Goal: Task Accomplishment & Management: Manage account settings

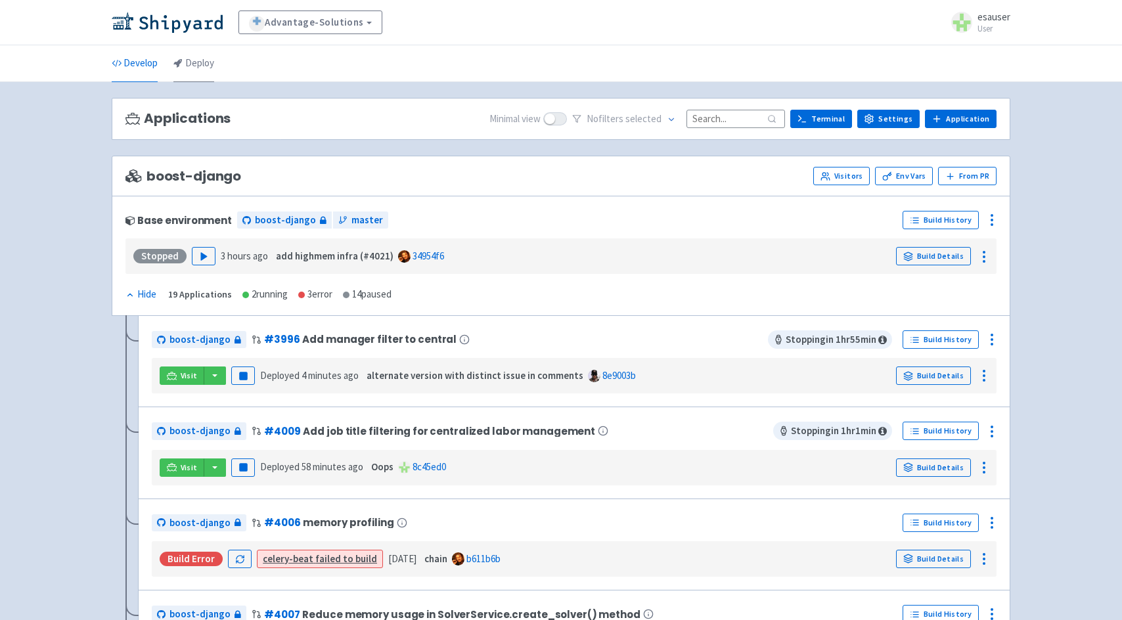
click at [186, 71] on link "Deploy" at bounding box center [193, 63] width 41 height 37
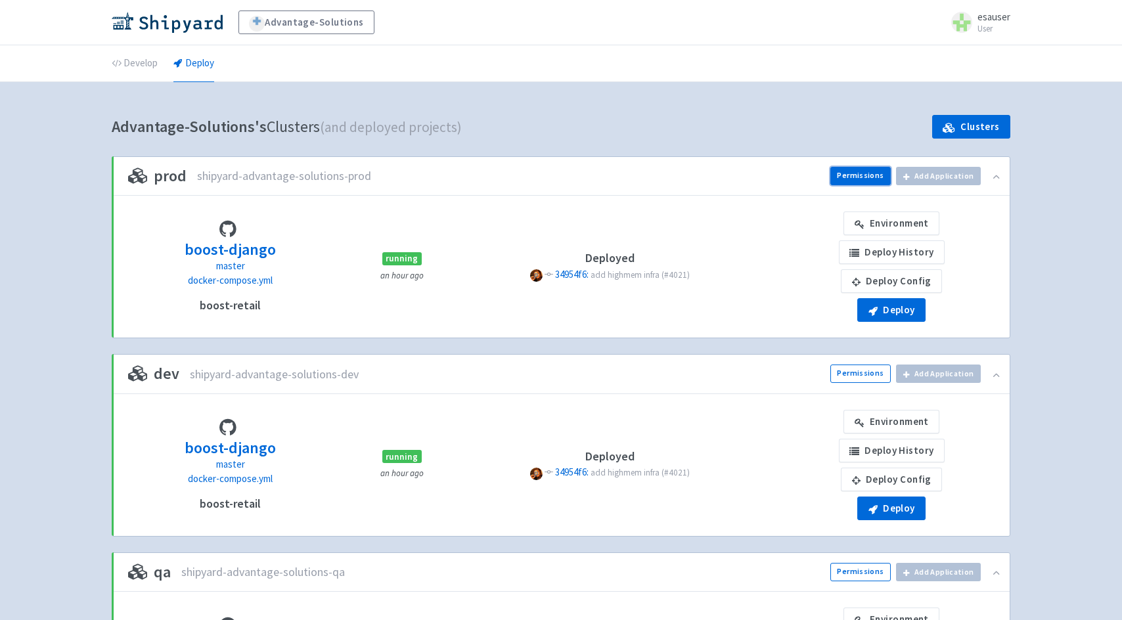
click at [865, 180] on link "Permissions" at bounding box center [860, 176] width 60 height 18
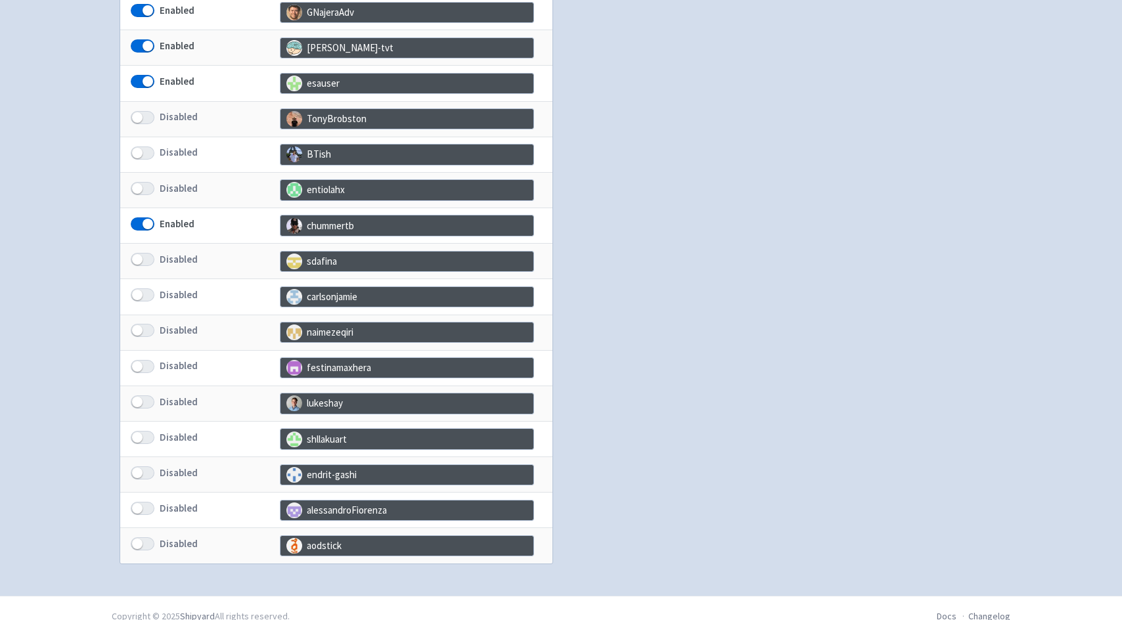
scroll to position [557, 0]
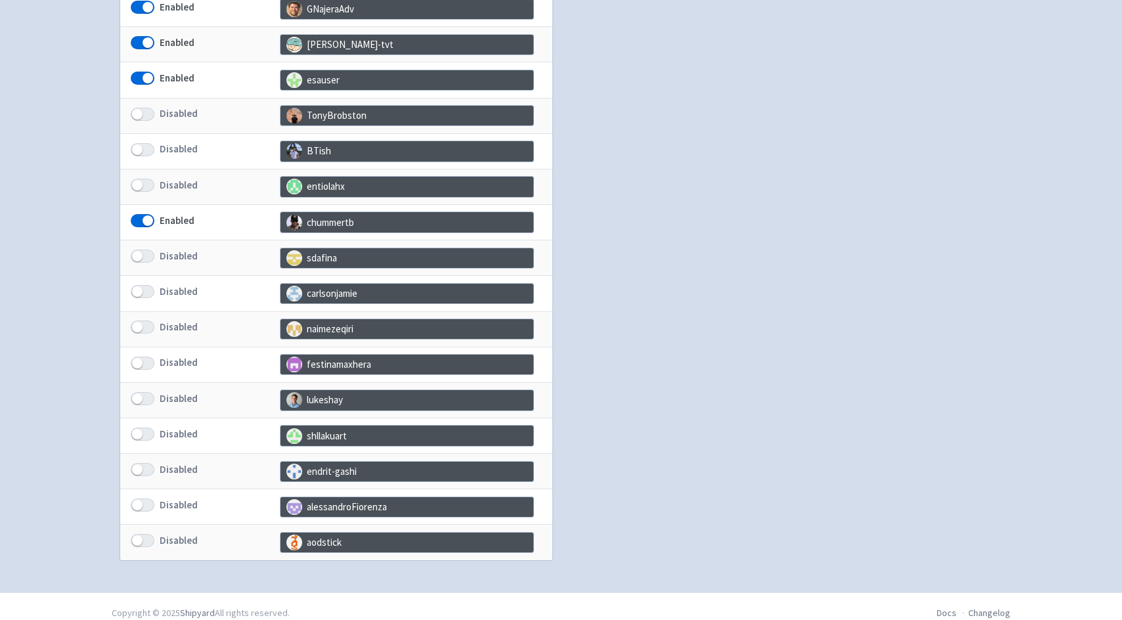
click at [139, 393] on span at bounding box center [143, 398] width 24 height 13
click at [139, 394] on input "Disabled" at bounding box center [135, 398] width 9 height 9
checkbox input "true"
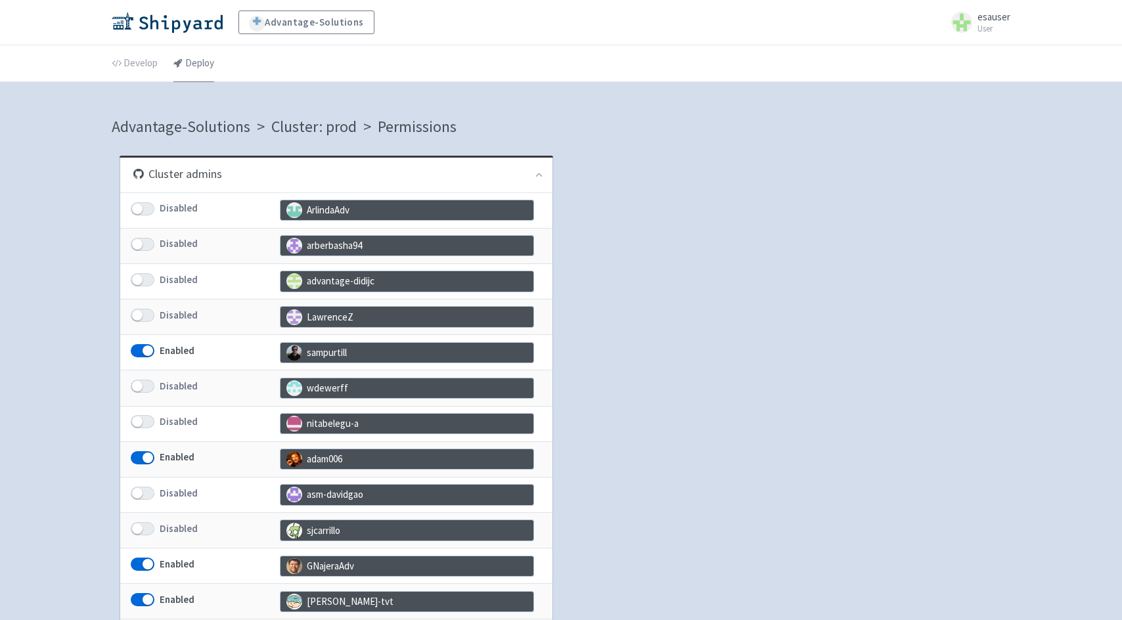
click at [185, 55] on link "Deploy" at bounding box center [193, 63] width 41 height 37
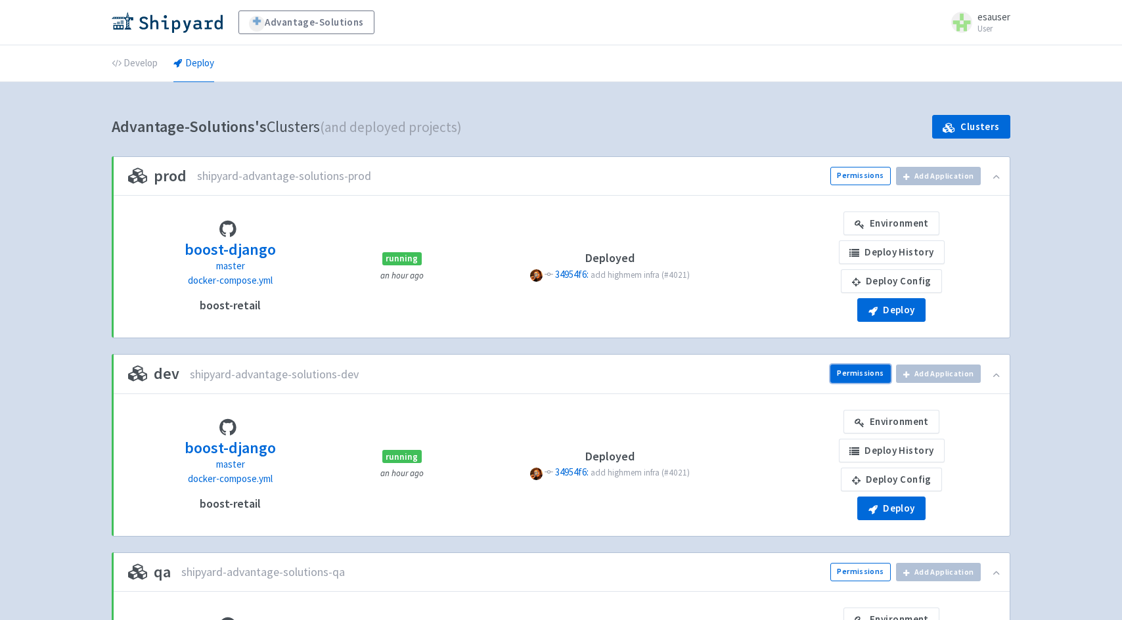
click at [862, 370] on link "Permissions" at bounding box center [860, 373] width 60 height 18
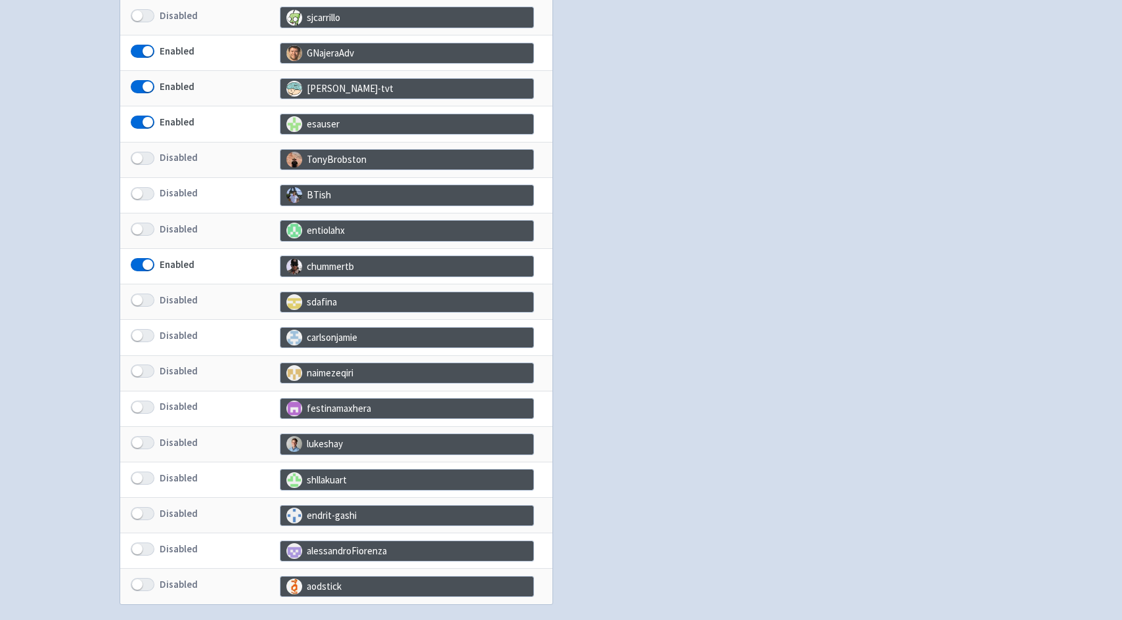
scroll to position [525, 0]
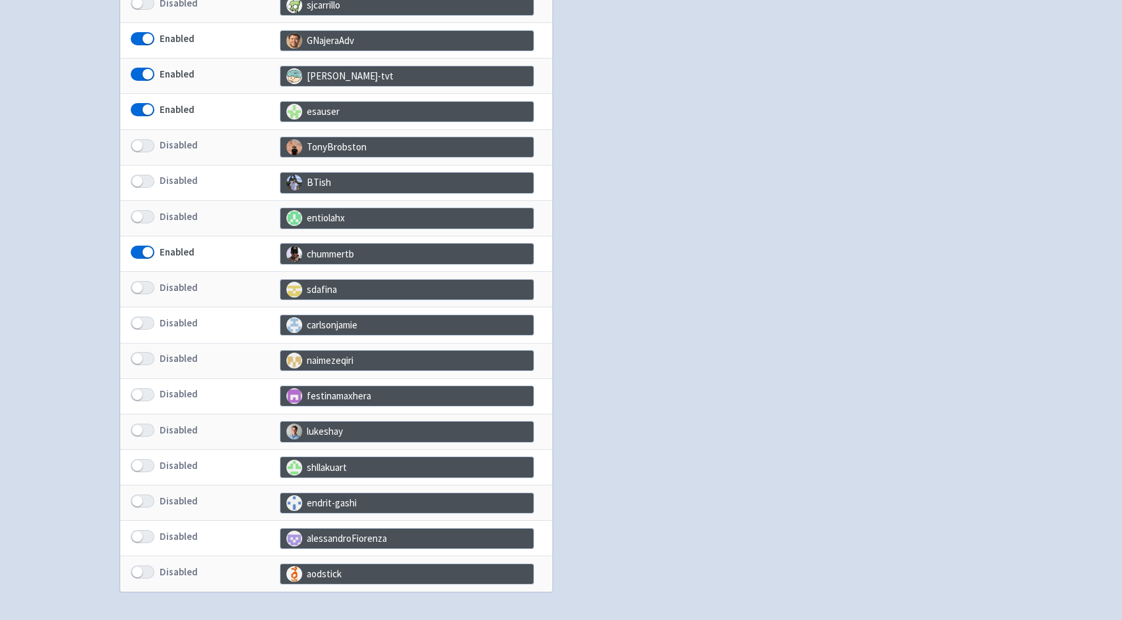
click at [148, 434] on span at bounding box center [143, 430] width 24 height 13
click at [139, 434] on input "Disabled" at bounding box center [135, 430] width 9 height 9
checkbox input "true"
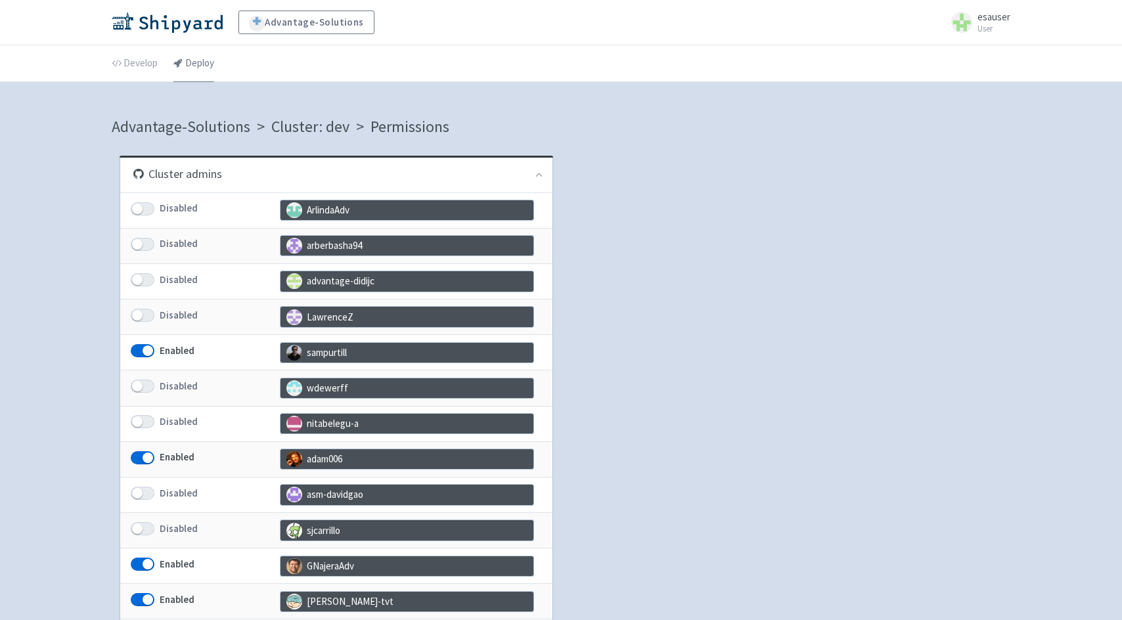
click at [194, 65] on link "Deploy" at bounding box center [193, 63] width 41 height 37
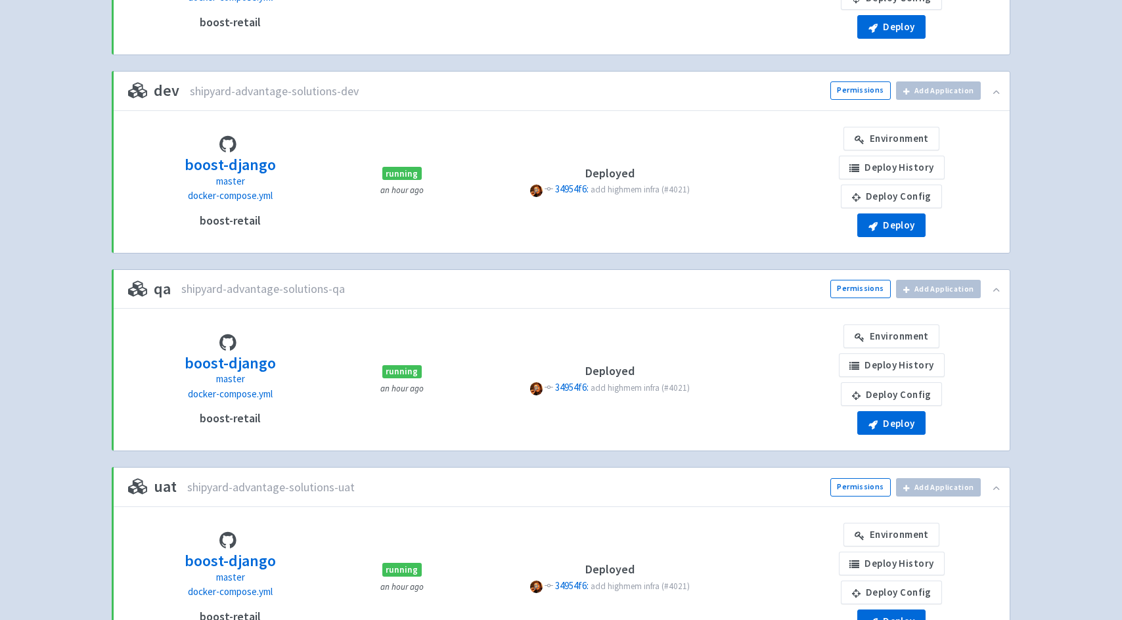
scroll to position [340, 0]
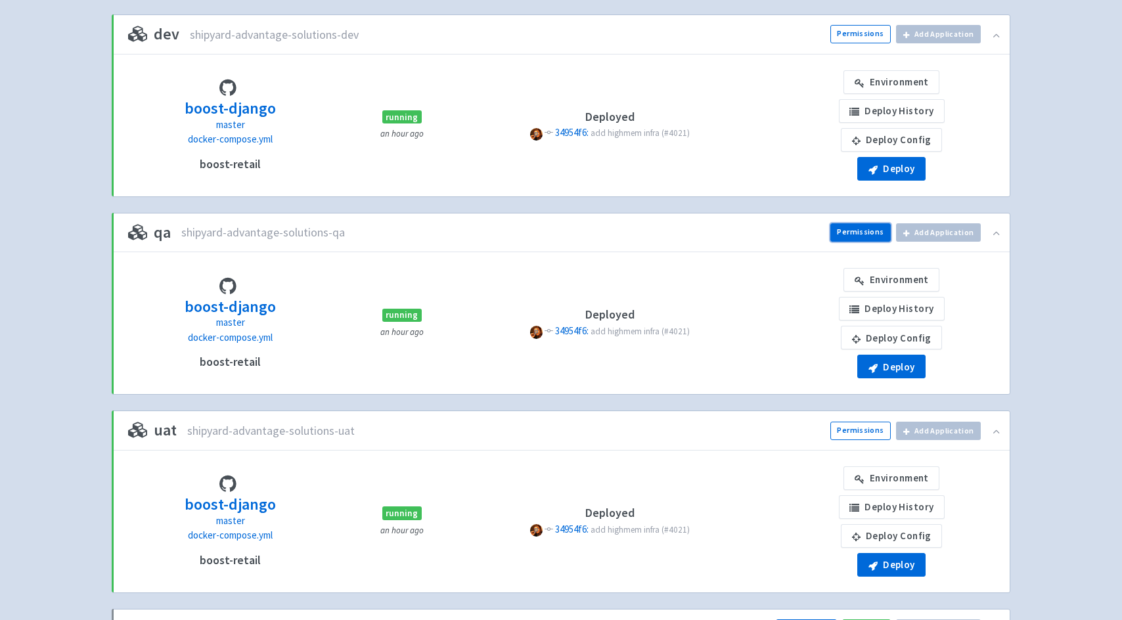
click at [862, 240] on link "Permissions" at bounding box center [860, 232] width 60 height 18
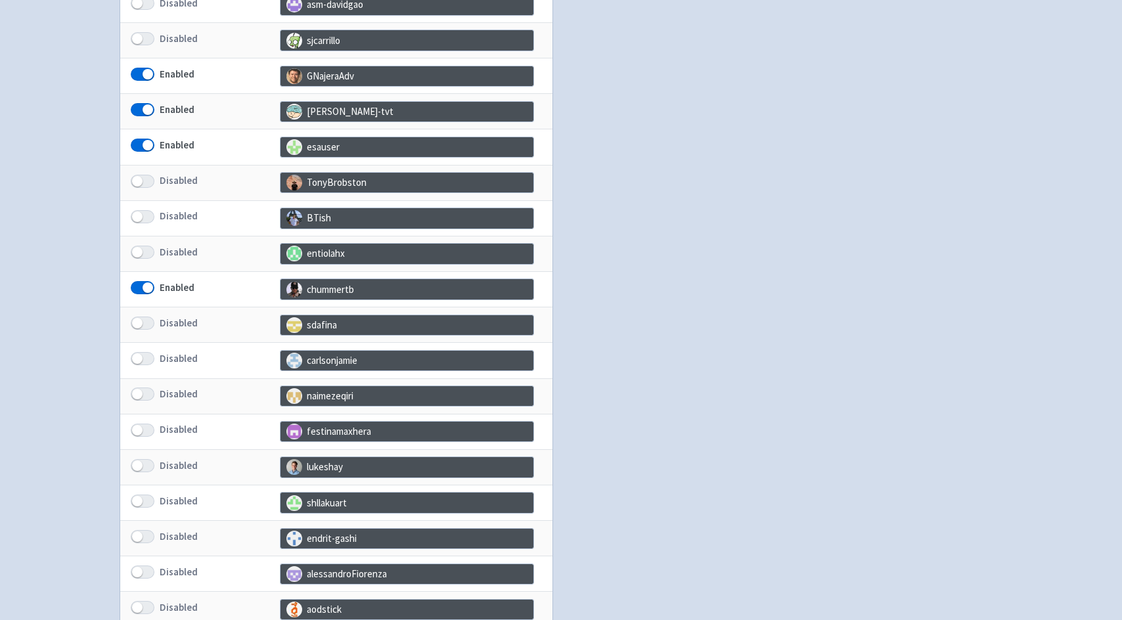
scroll to position [509, 0]
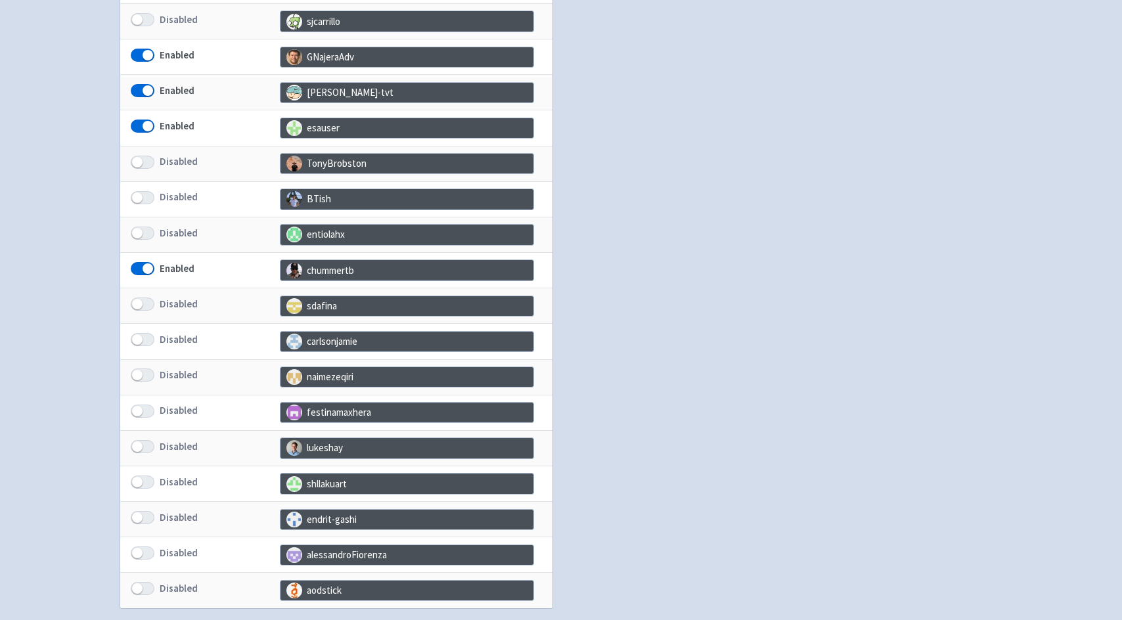
click at [144, 445] on span at bounding box center [143, 446] width 24 height 13
click at [139, 445] on input "Disabled" at bounding box center [135, 446] width 9 height 9
checkbox input "true"
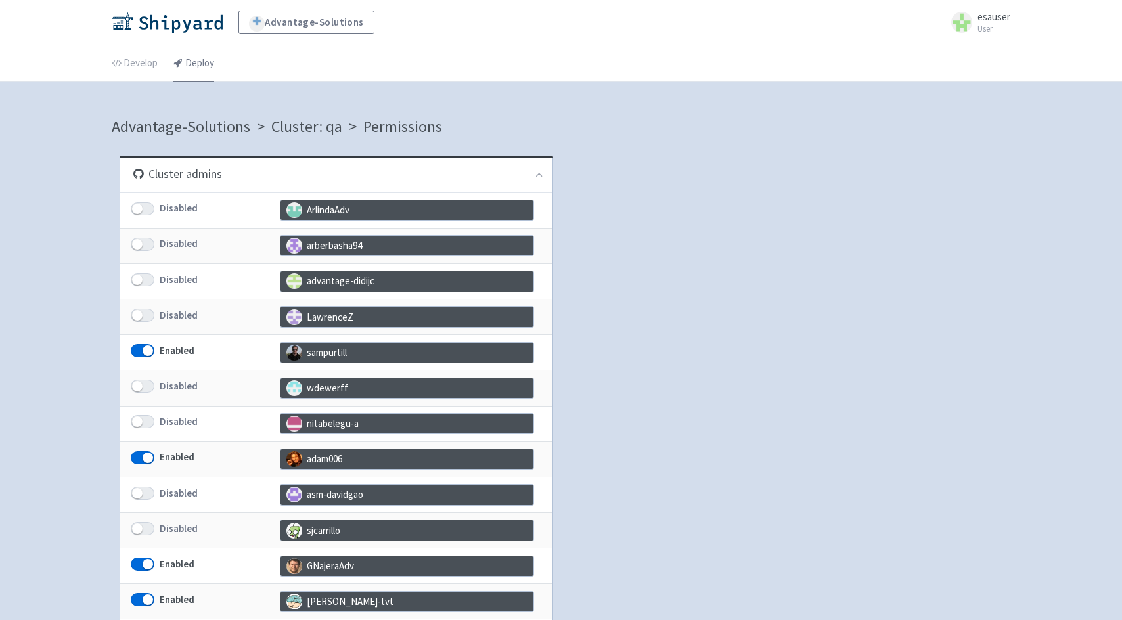
click at [179, 60] on icon at bounding box center [177, 62] width 9 height 9
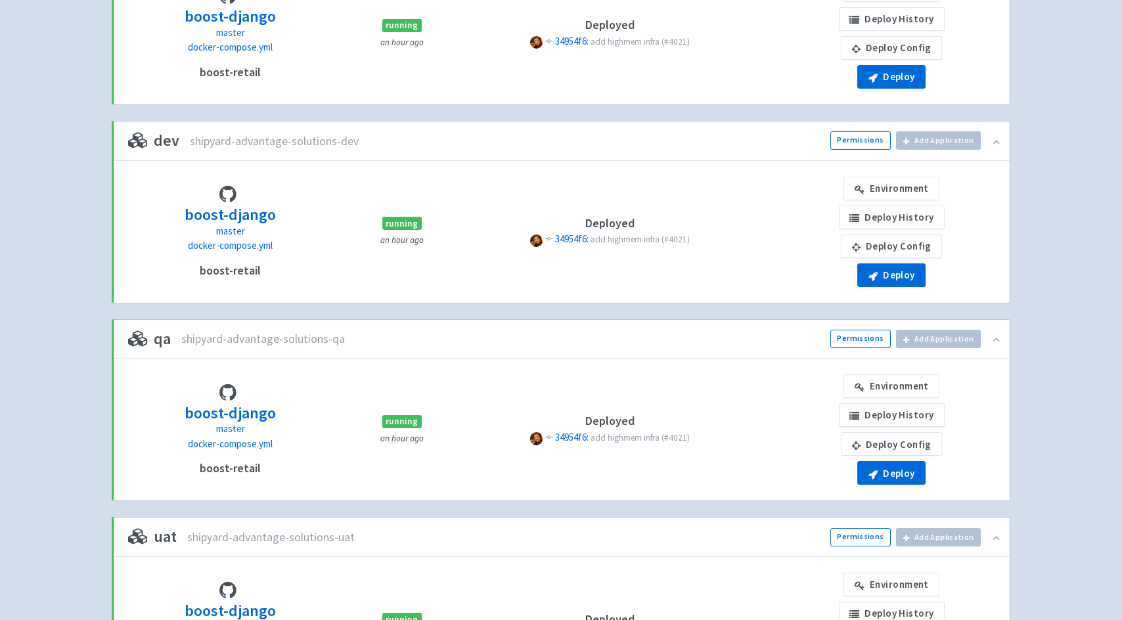
scroll to position [517, 0]
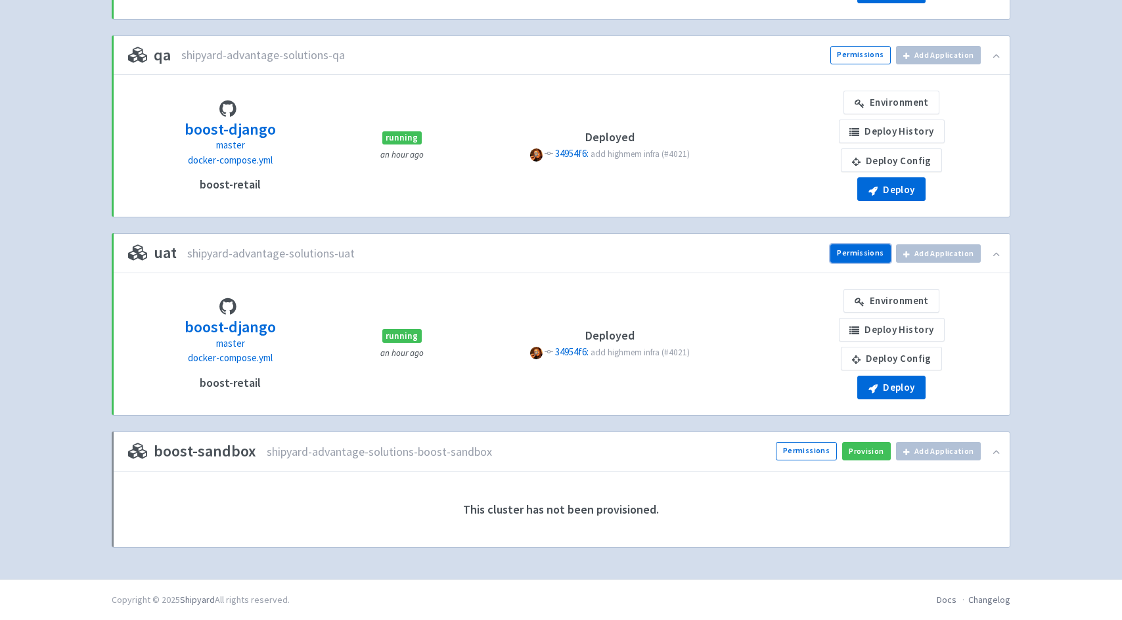
click at [860, 259] on link "Permissions" at bounding box center [860, 253] width 60 height 18
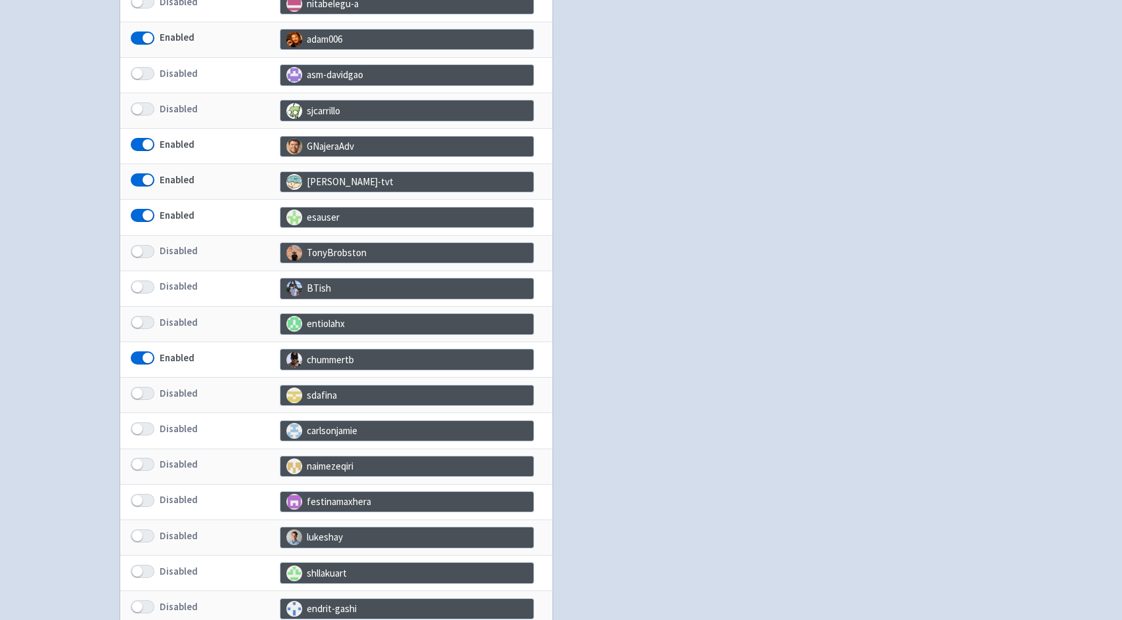
scroll to position [570, 0]
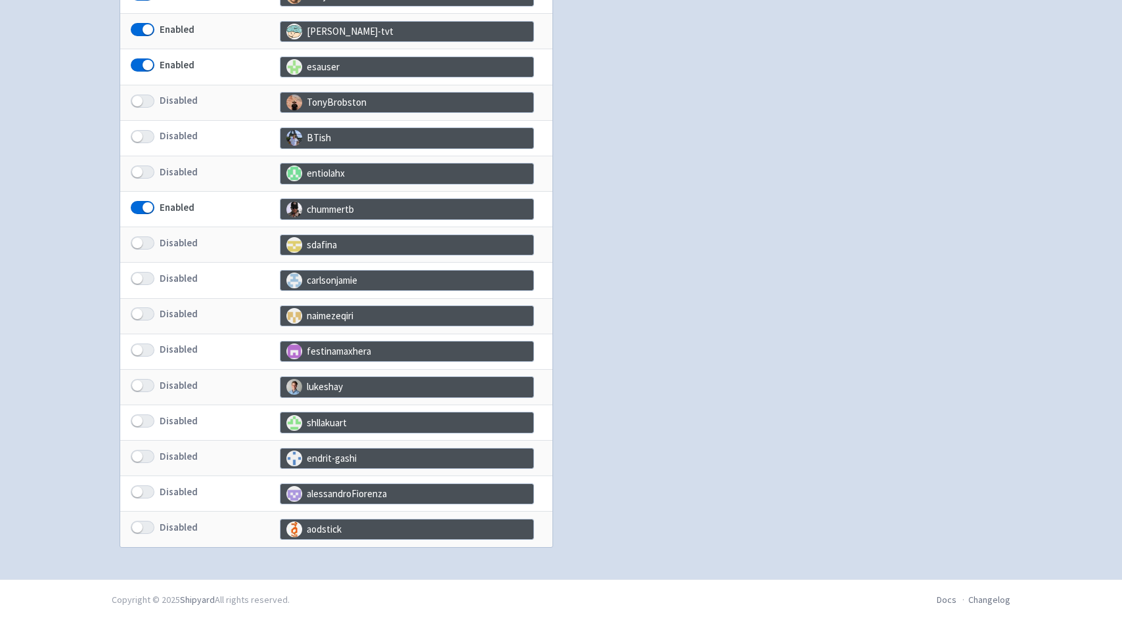
click at [148, 389] on span at bounding box center [143, 385] width 24 height 13
click at [139, 389] on input "Disabled" at bounding box center [135, 385] width 9 height 9
checkbox input "true"
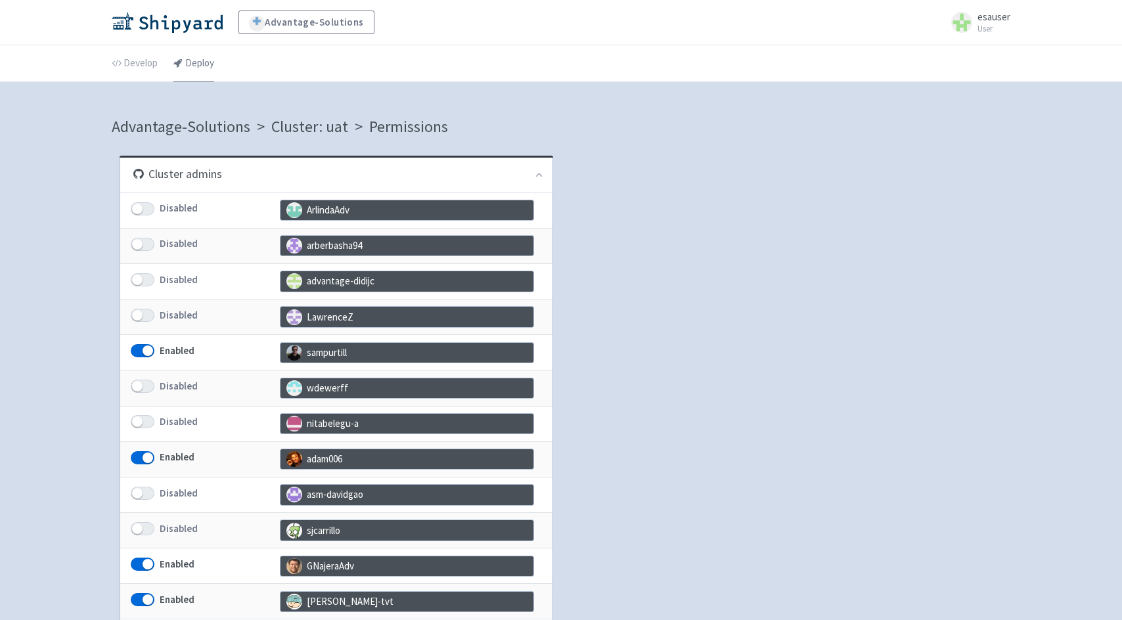
click at [210, 53] on link "Deploy" at bounding box center [193, 63] width 41 height 37
